Goal: Information Seeking & Learning: Get advice/opinions

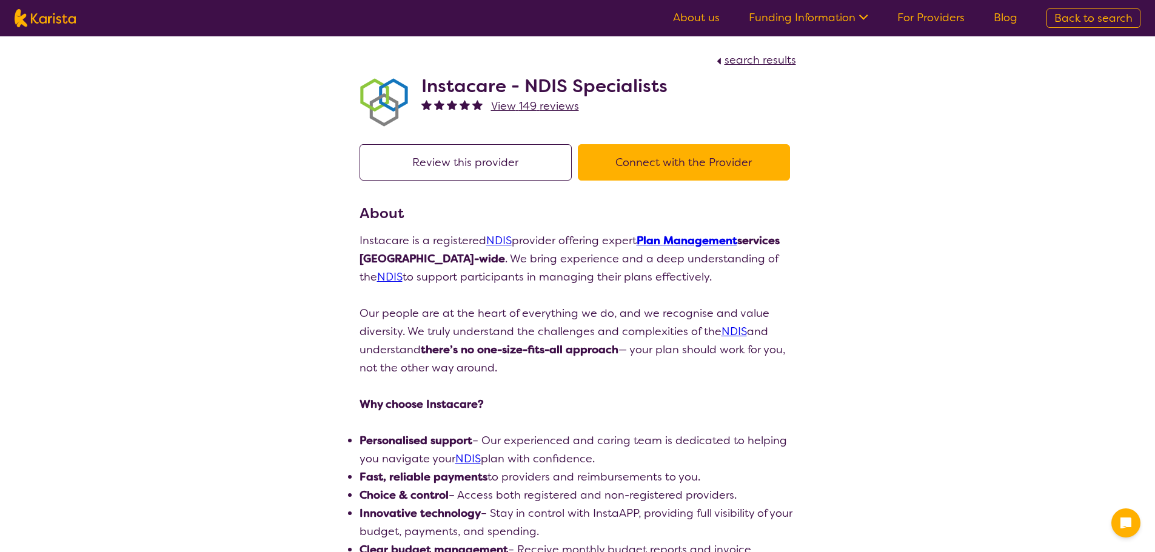
click at [551, 104] on span "View 149 reviews" at bounding box center [535, 106] width 88 height 15
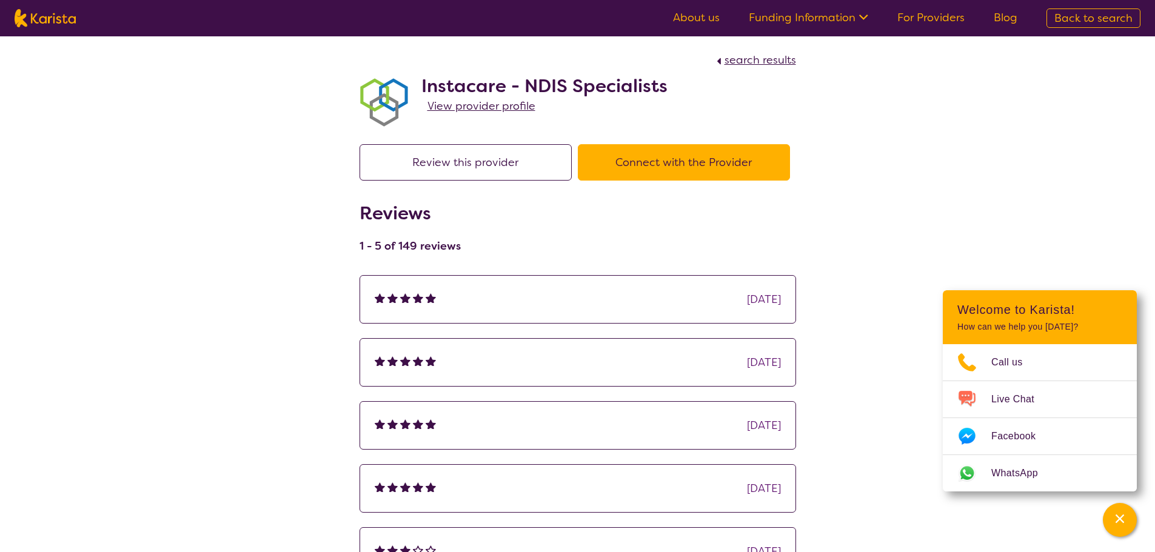
click at [409, 300] on img at bounding box center [405, 298] width 10 height 10
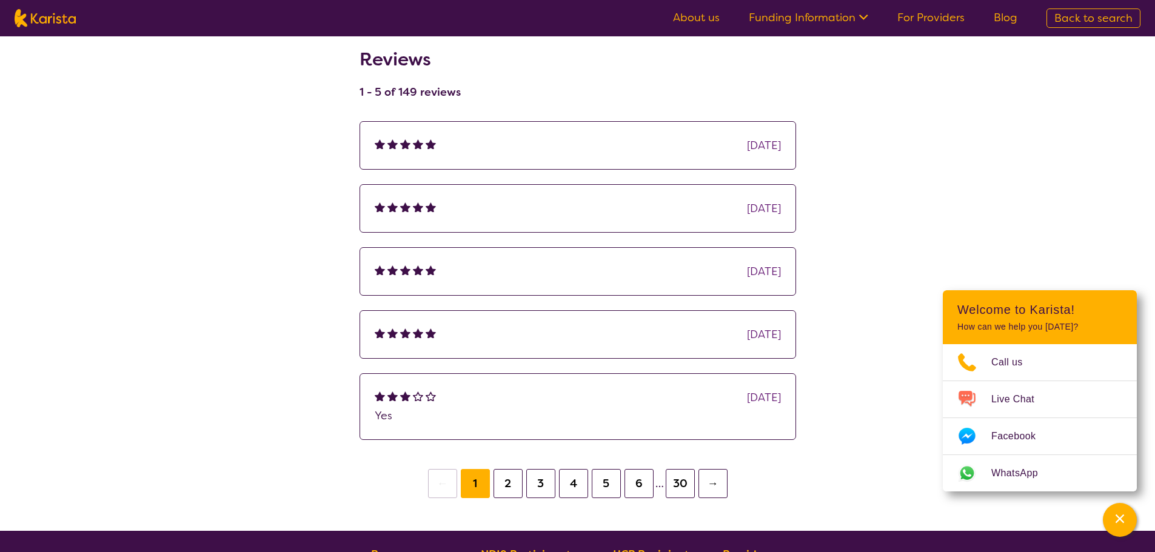
scroll to position [182, 0]
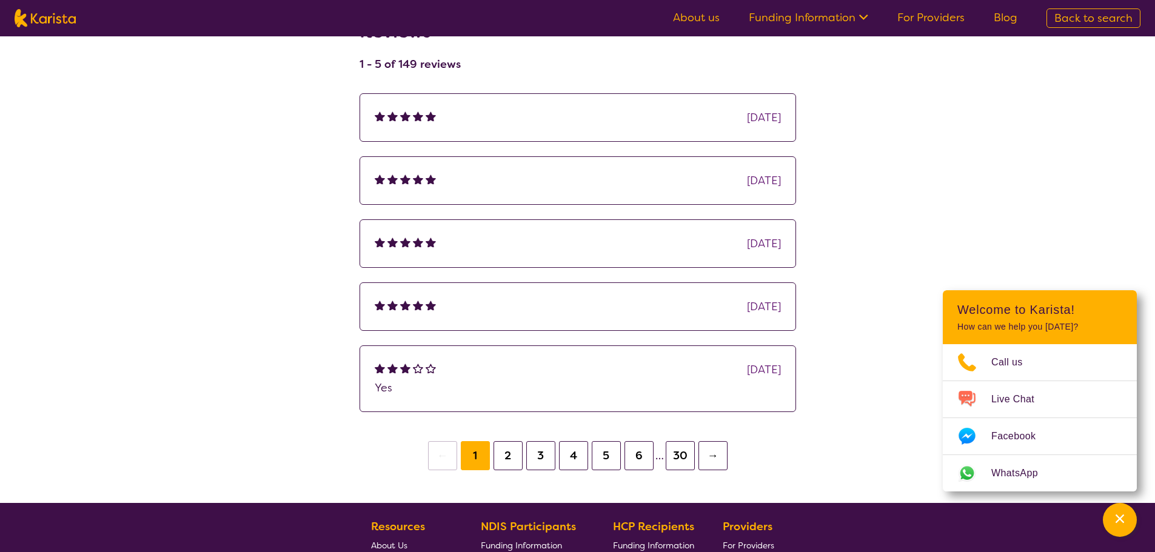
click at [509, 454] on button "2" at bounding box center [507, 455] width 29 height 29
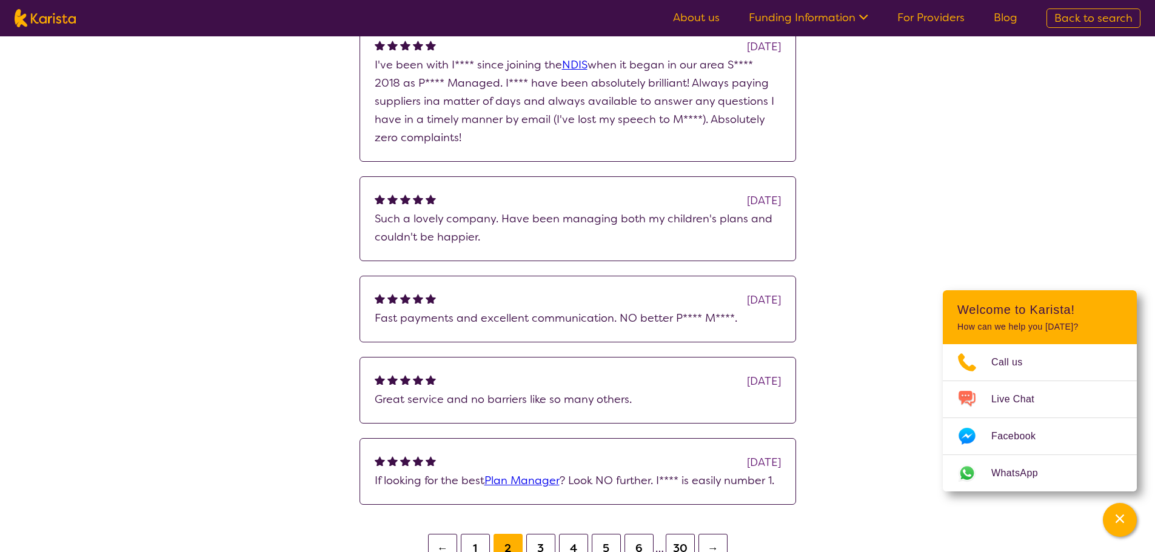
scroll to position [303, 0]
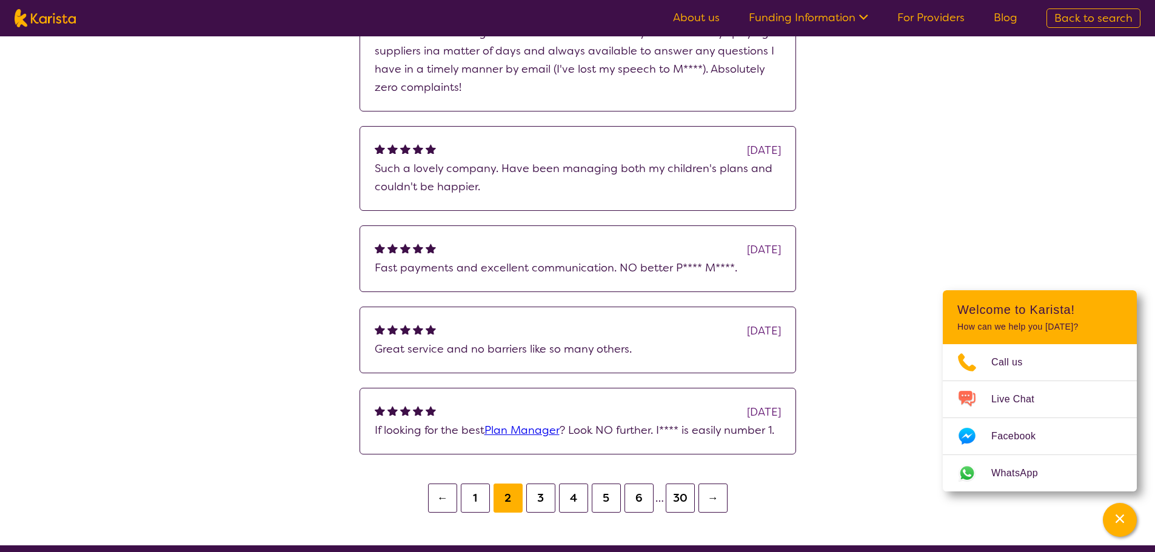
click at [540, 504] on button "3" at bounding box center [540, 498] width 29 height 29
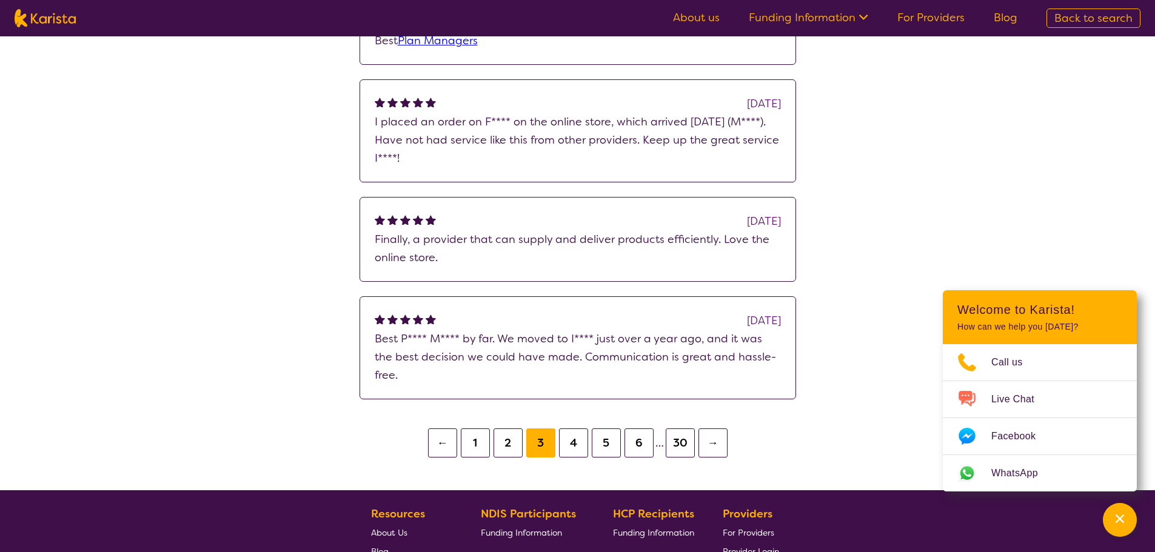
scroll to position [424, 0]
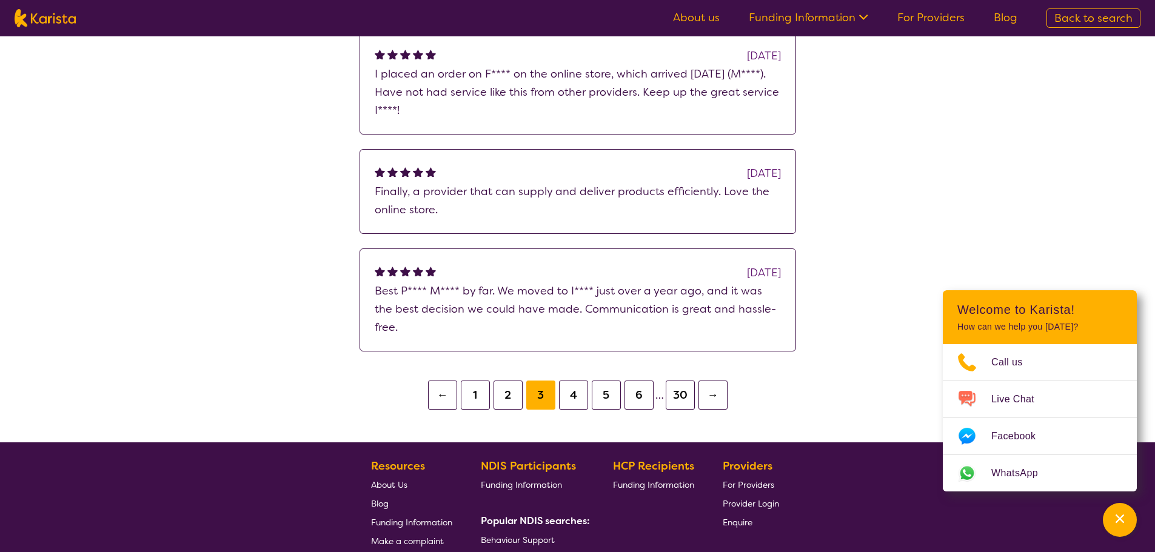
click at [479, 381] on button "1" at bounding box center [475, 395] width 29 height 29
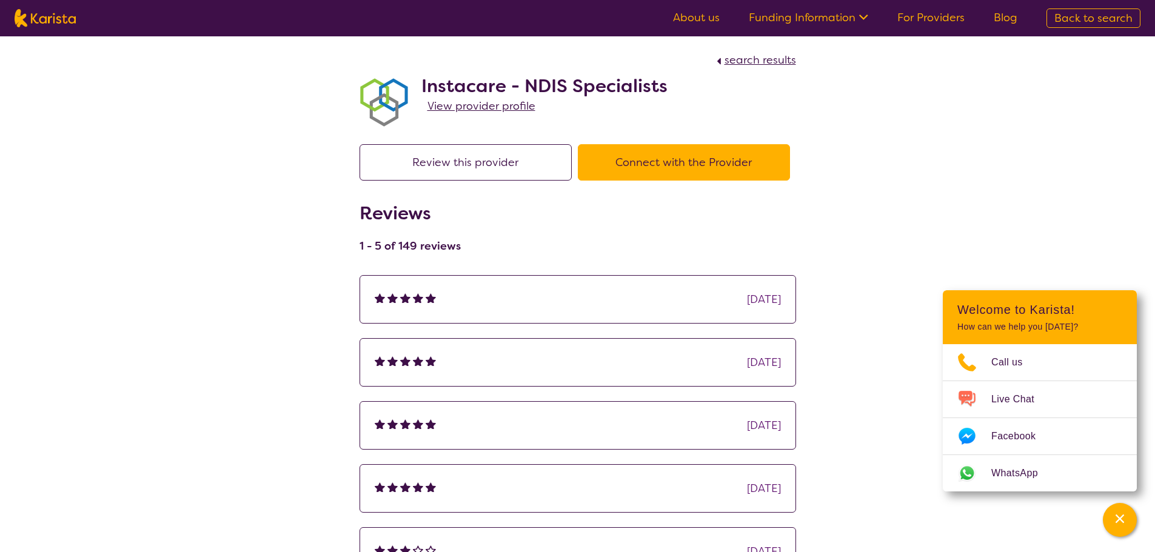
click at [75, 336] on div "search results Instacare - NDIS Specialists View provider profile Review this p…" at bounding box center [577, 345] width 1155 height 619
